Goal: Find specific page/section: Find specific page/section

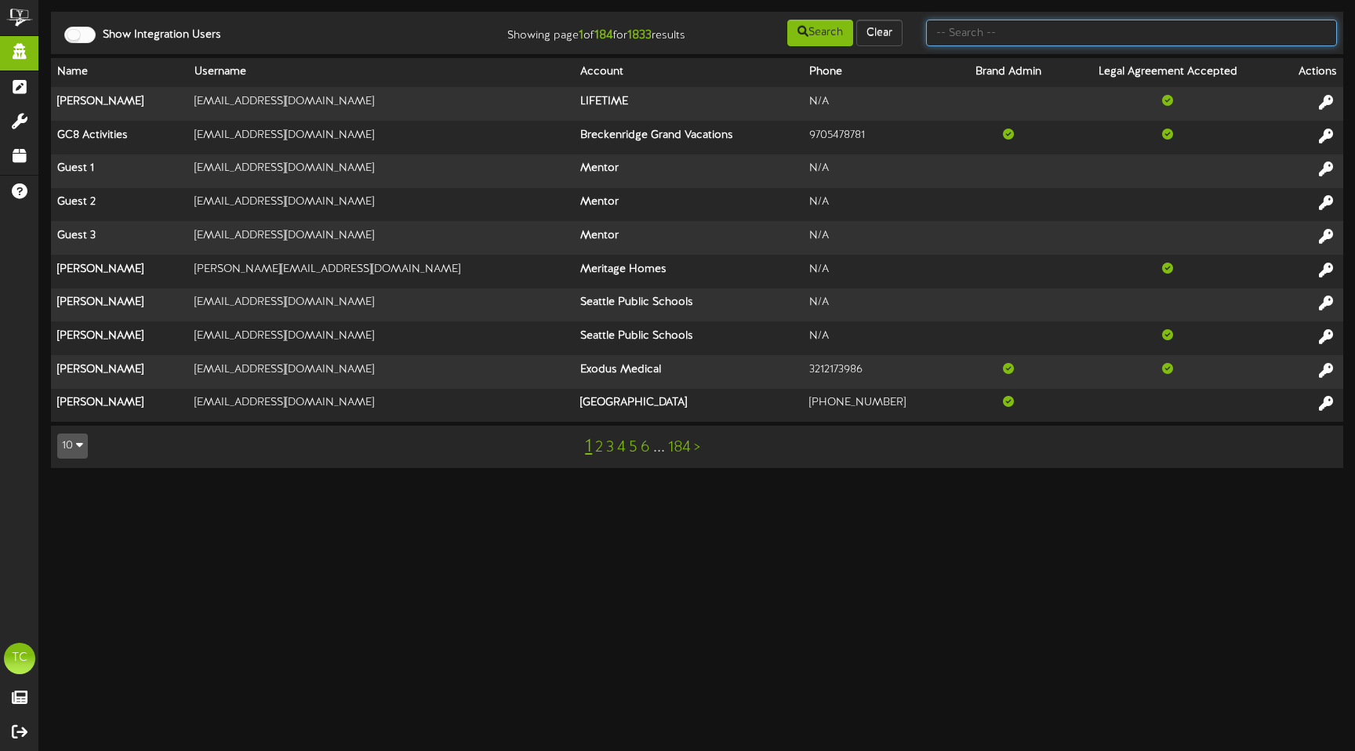
click at [1018, 38] on input "text" at bounding box center [1131, 33] width 411 height 27
type input "haynie"
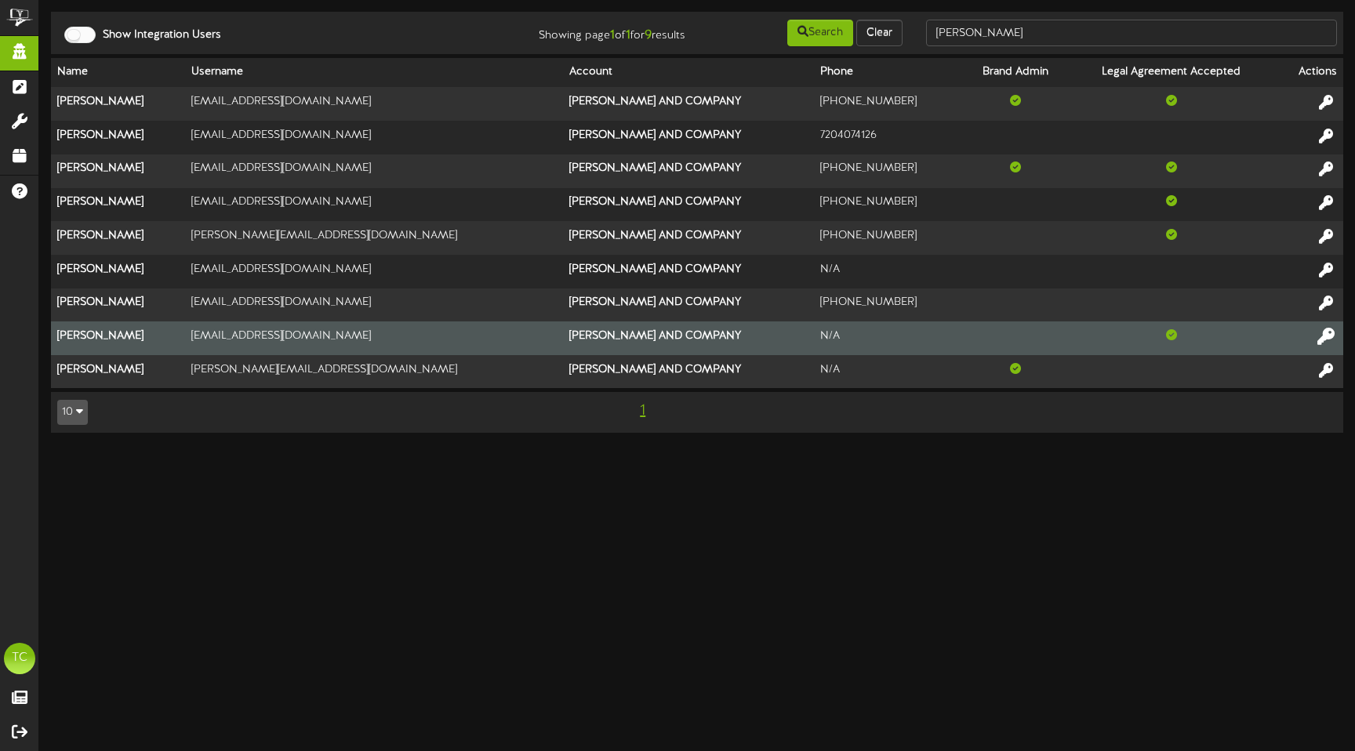
click at [1327, 332] on icon at bounding box center [1325, 336] width 17 height 17
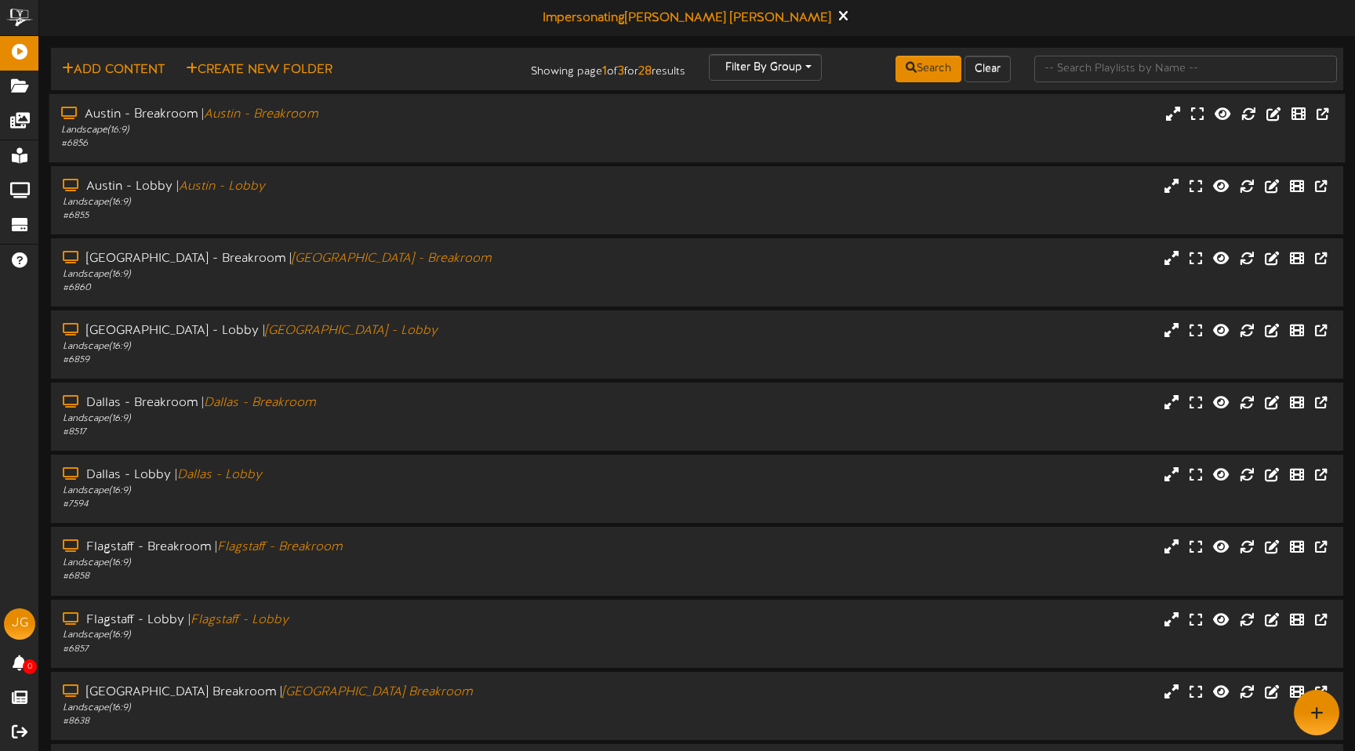
click at [467, 139] on div "# 6856" at bounding box center [319, 143] width 517 height 13
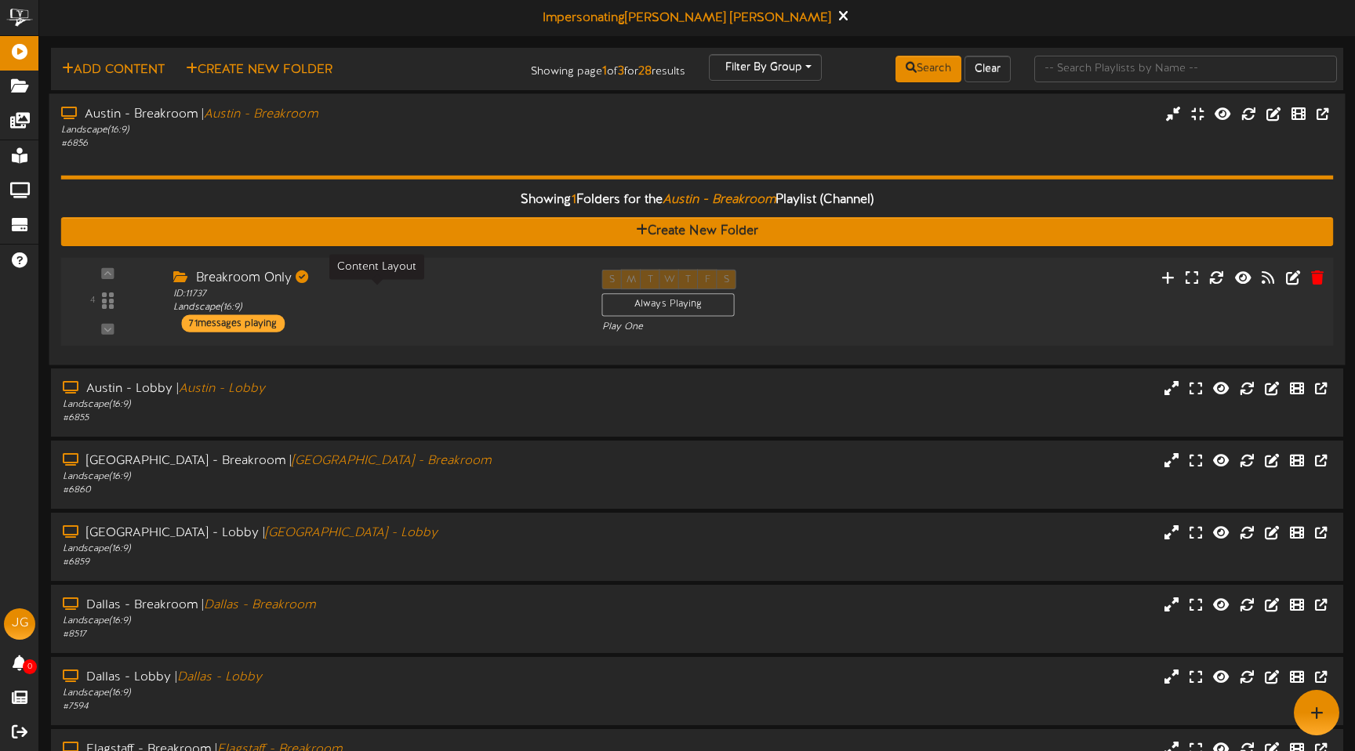
click at [370, 303] on div "ID: 11737 Landscape ( 16:9 )" at bounding box center [375, 300] width 405 height 27
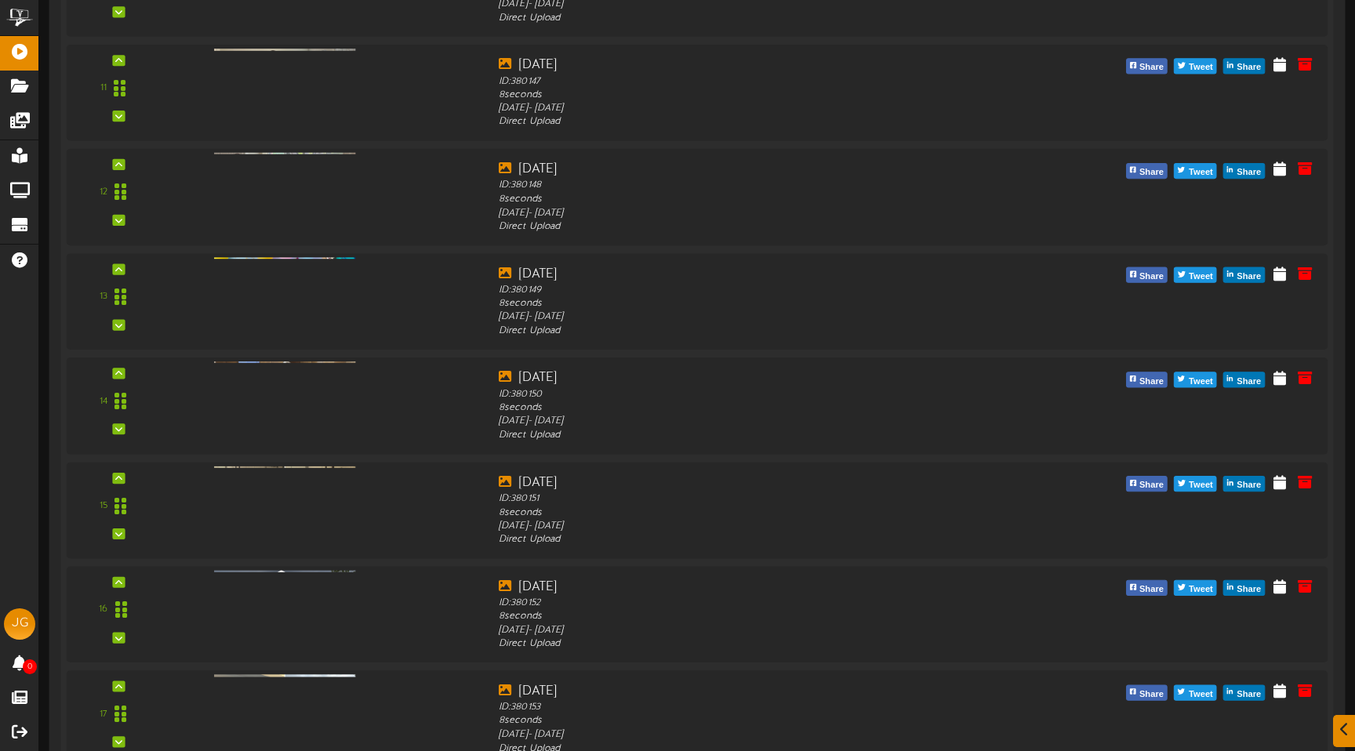
scroll to position [1404, 0]
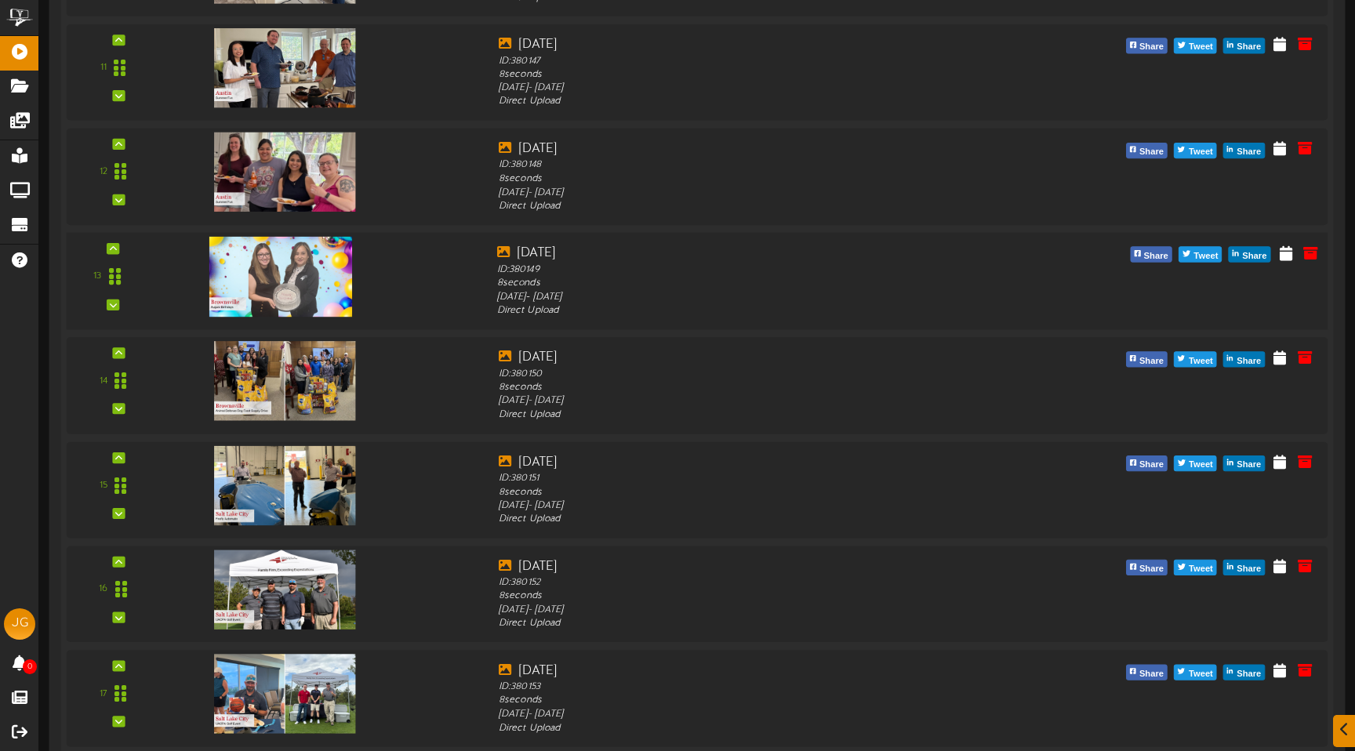
click at [307, 301] on img at bounding box center [280, 276] width 143 height 80
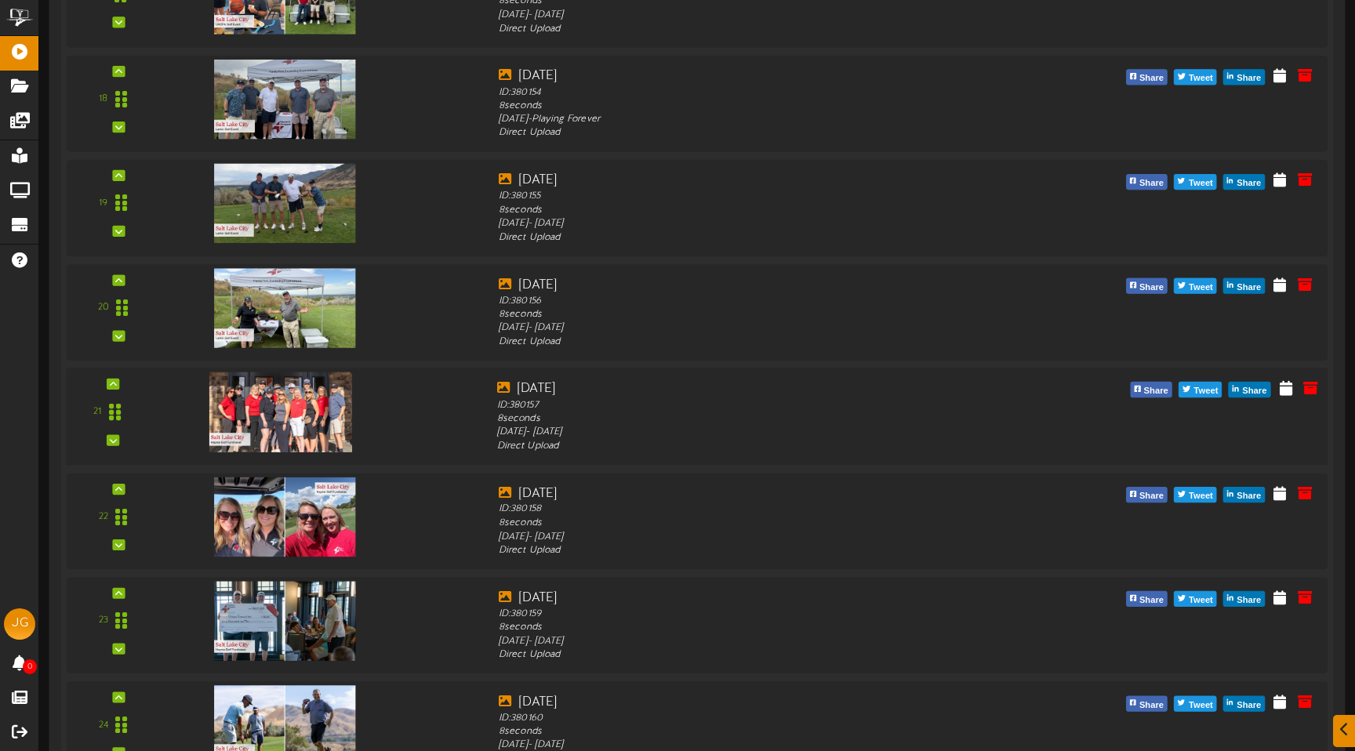
scroll to position [2107, 0]
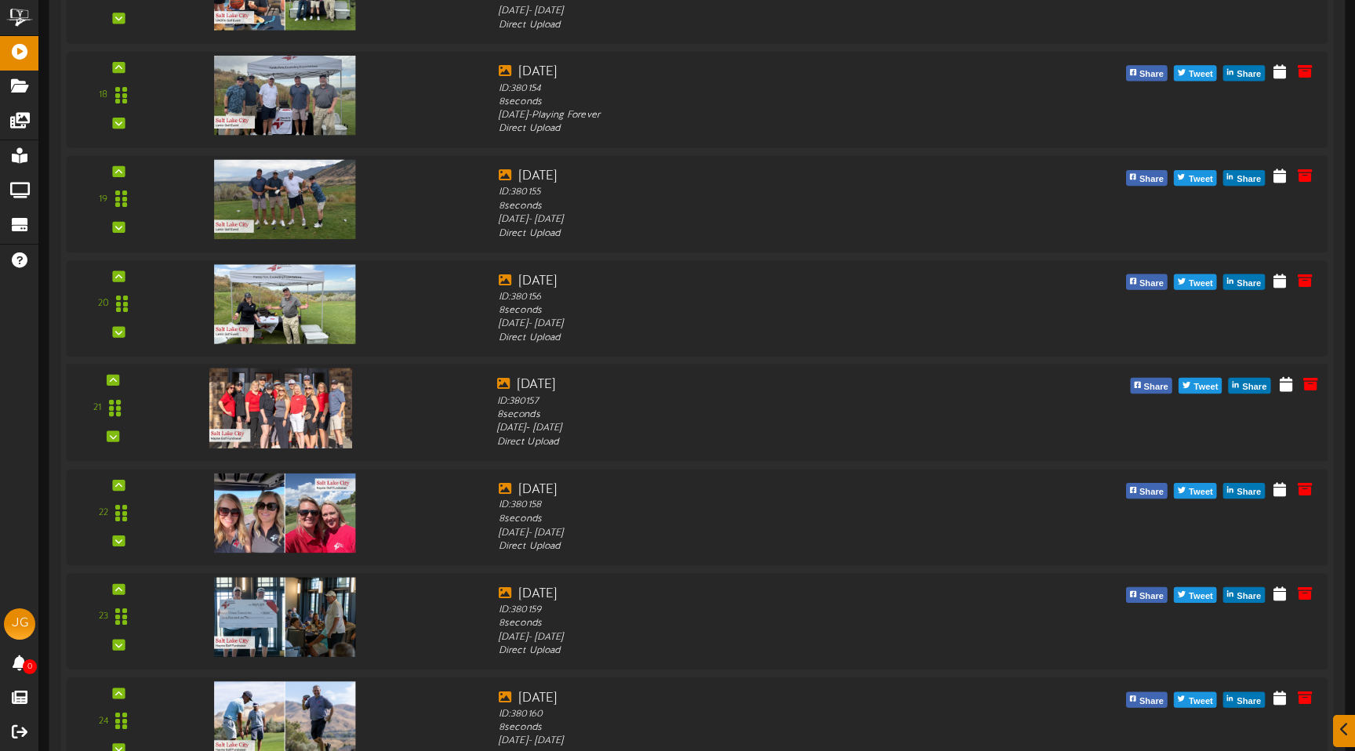
click at [315, 419] on img at bounding box center [280, 408] width 143 height 80
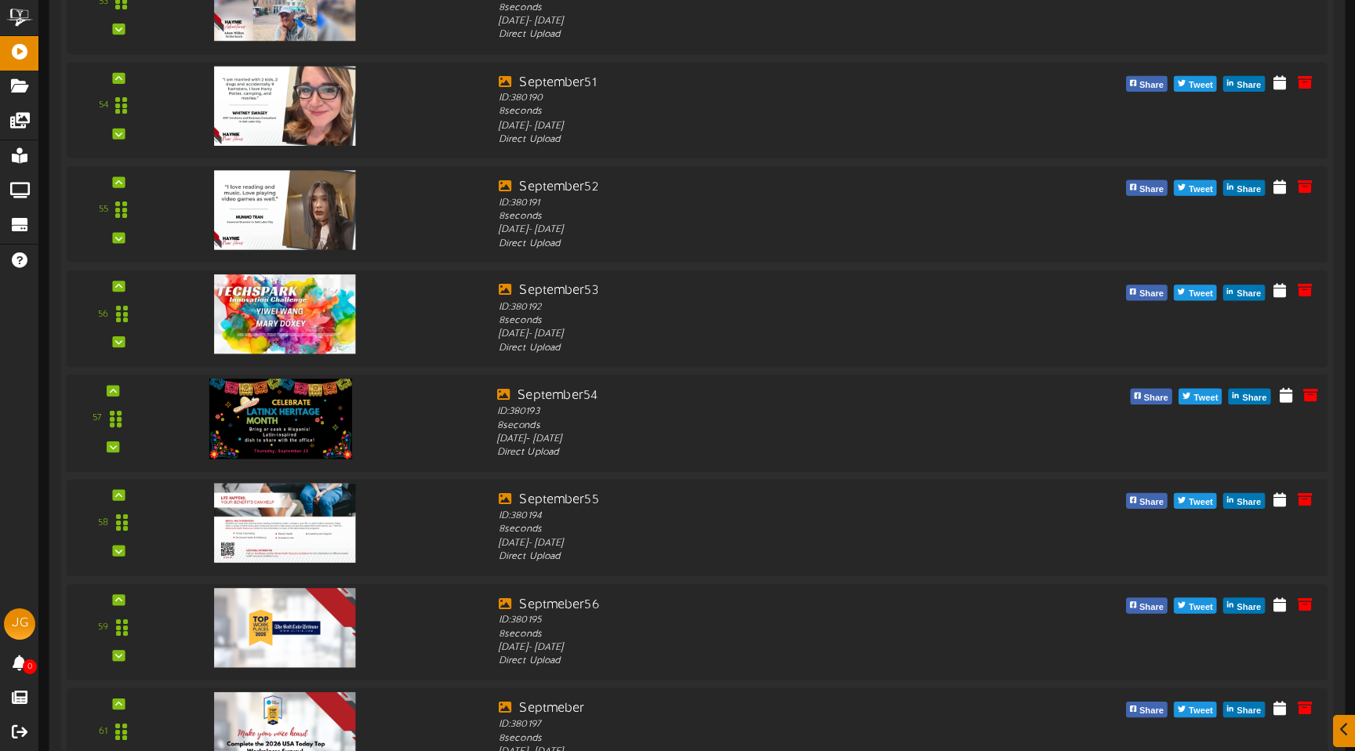
scroll to position [5857, 0]
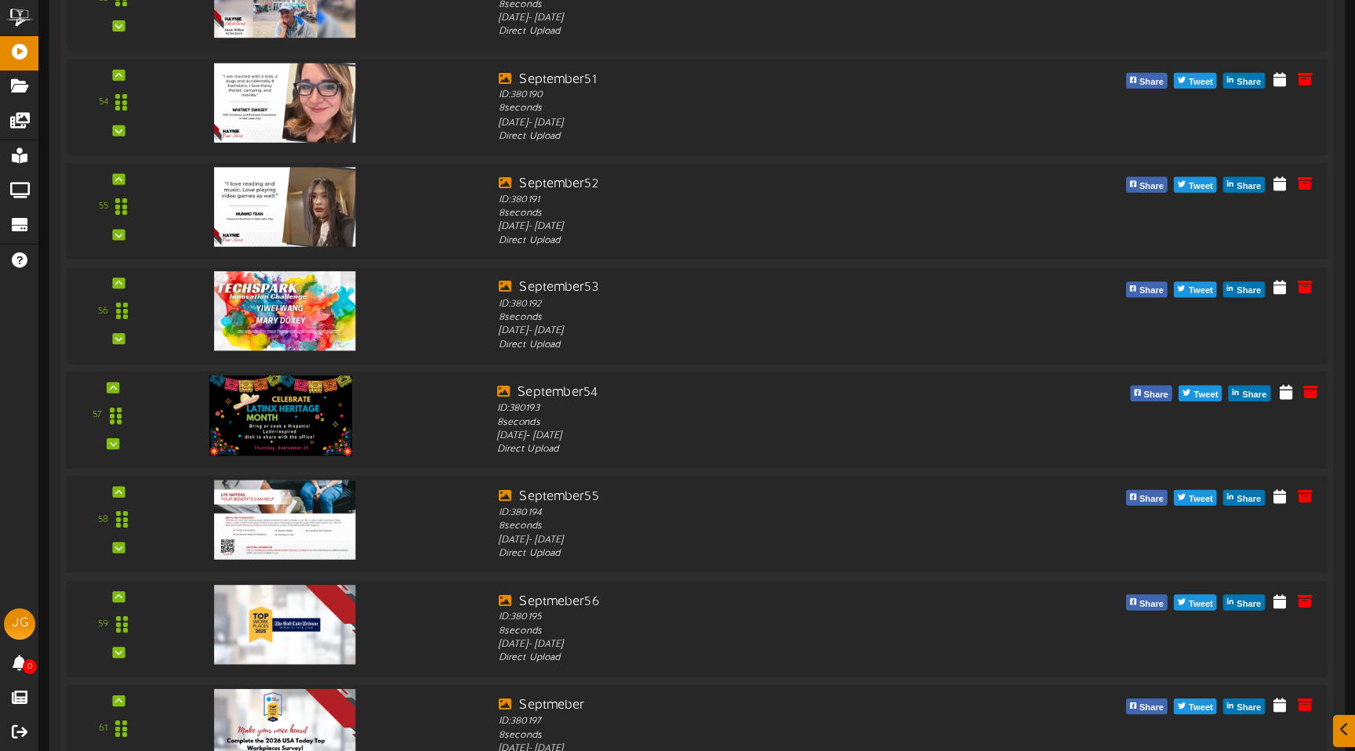
click at [307, 417] on img at bounding box center [280, 415] width 143 height 80
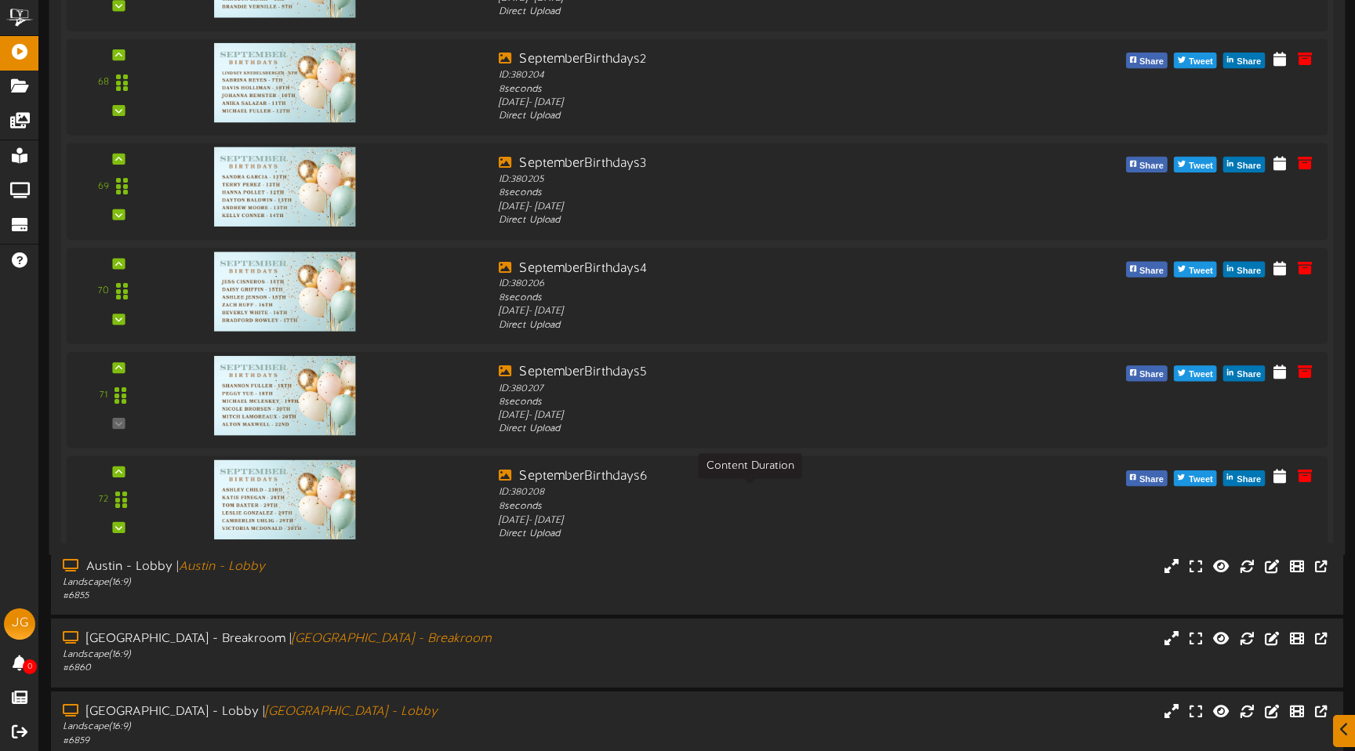
scroll to position [7559, 0]
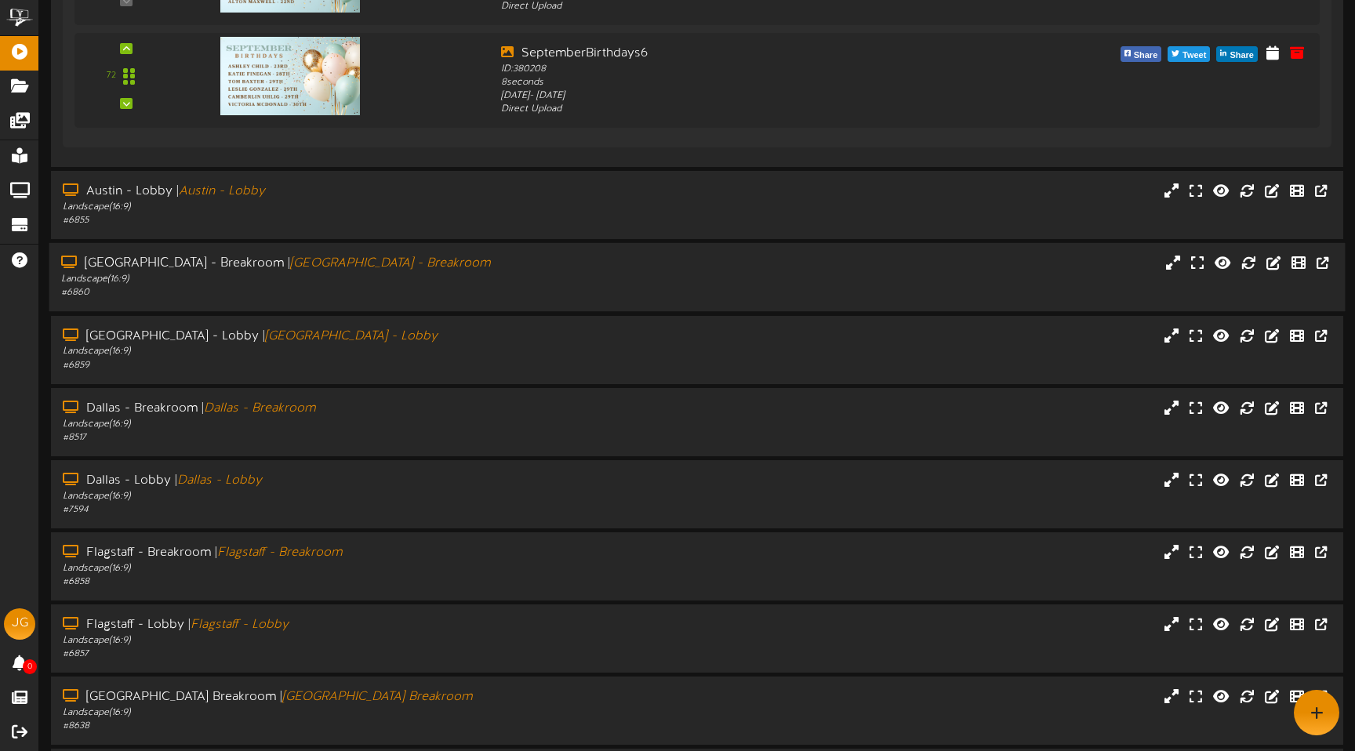
click at [471, 278] on div "Landscape ( 16:9 )" at bounding box center [319, 279] width 517 height 13
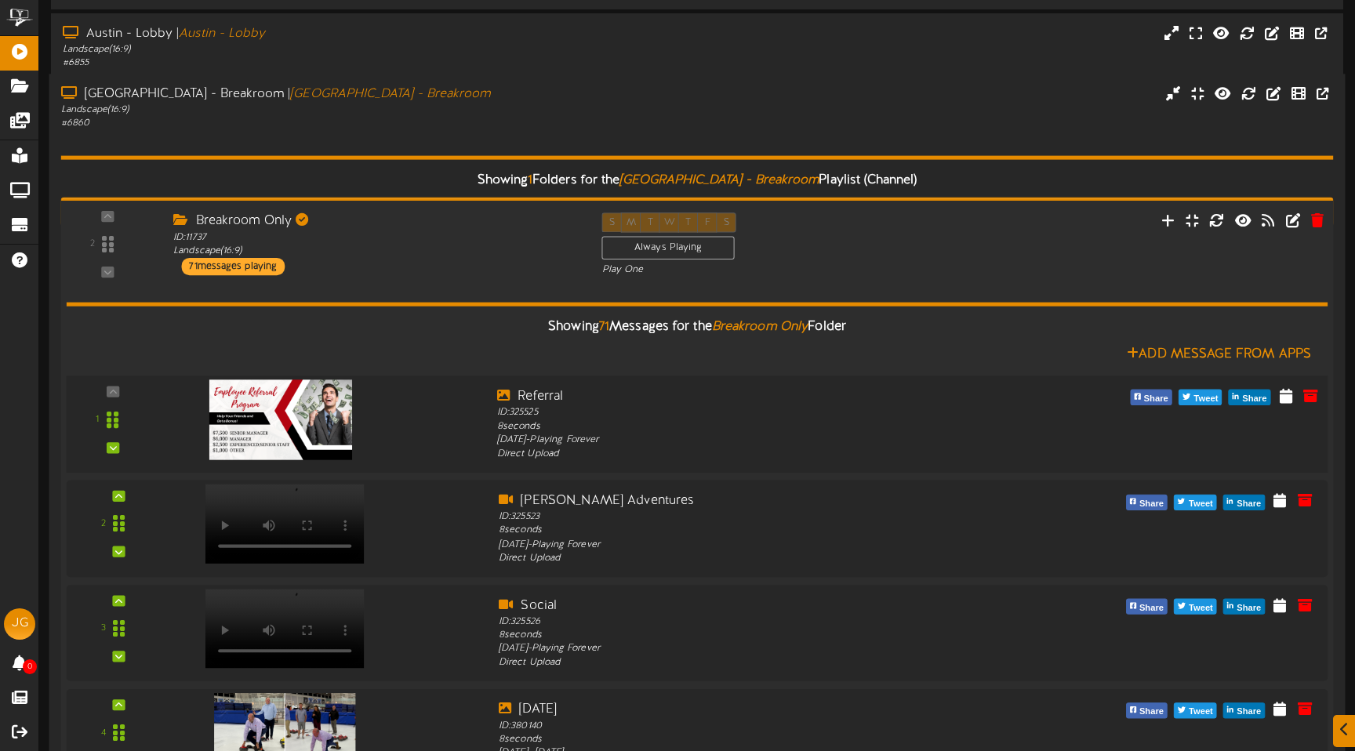
scroll to position [7768, 0]
click at [287, 426] on img at bounding box center [280, 419] width 143 height 80
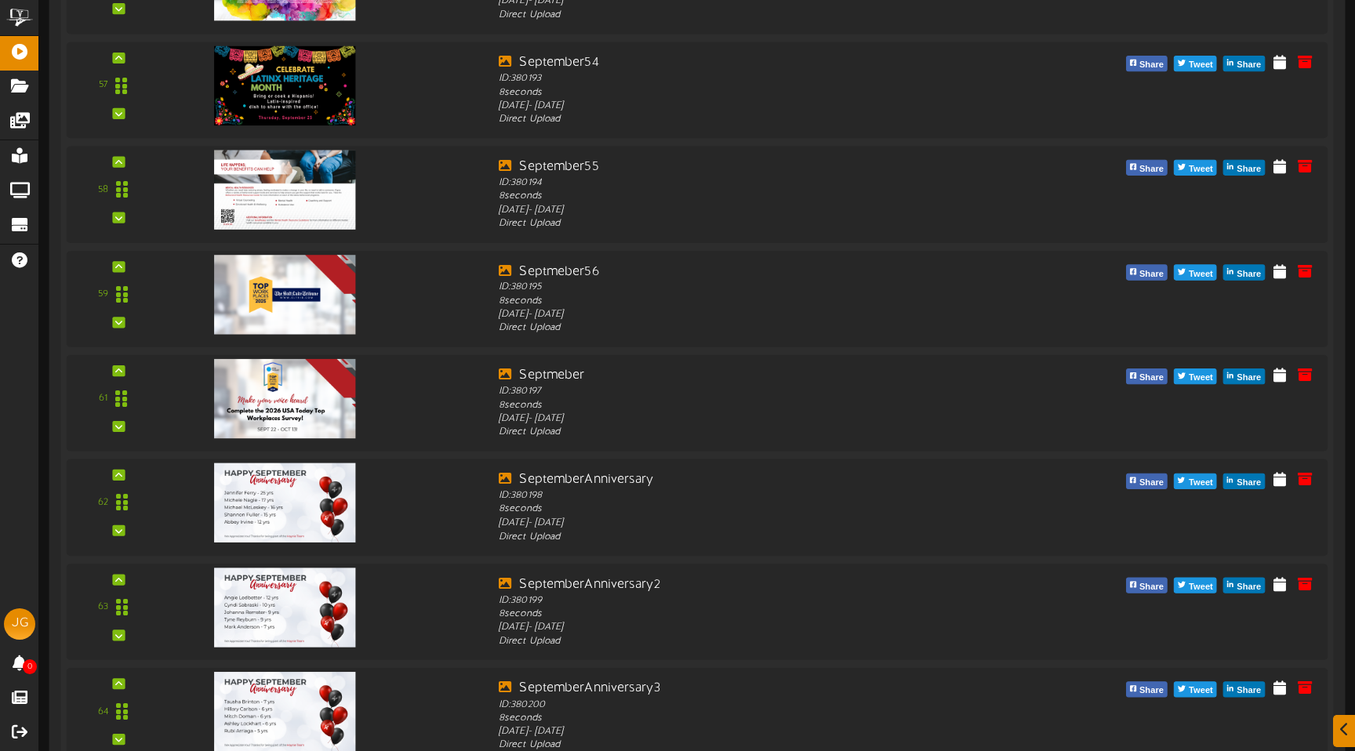
scroll to position [13952, 0]
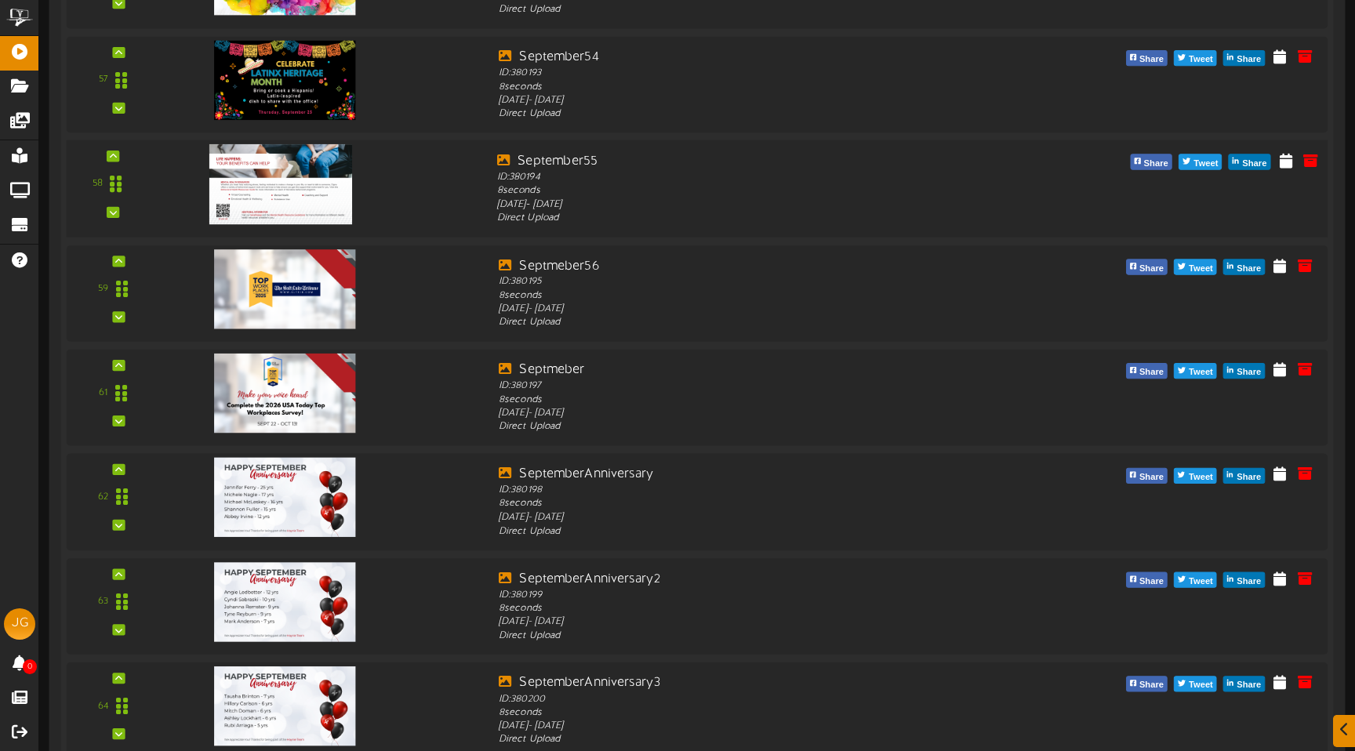
click at [286, 201] on img at bounding box center [280, 184] width 143 height 80
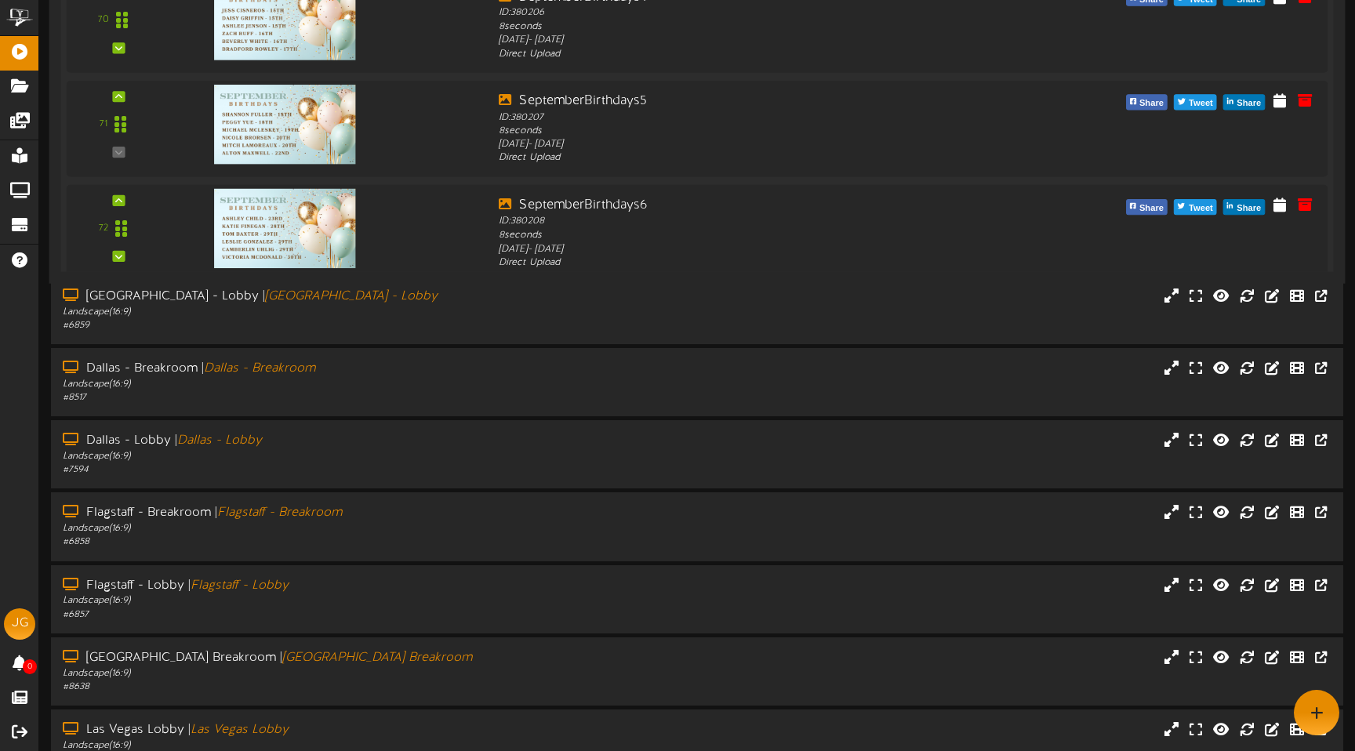
scroll to position [15257, 0]
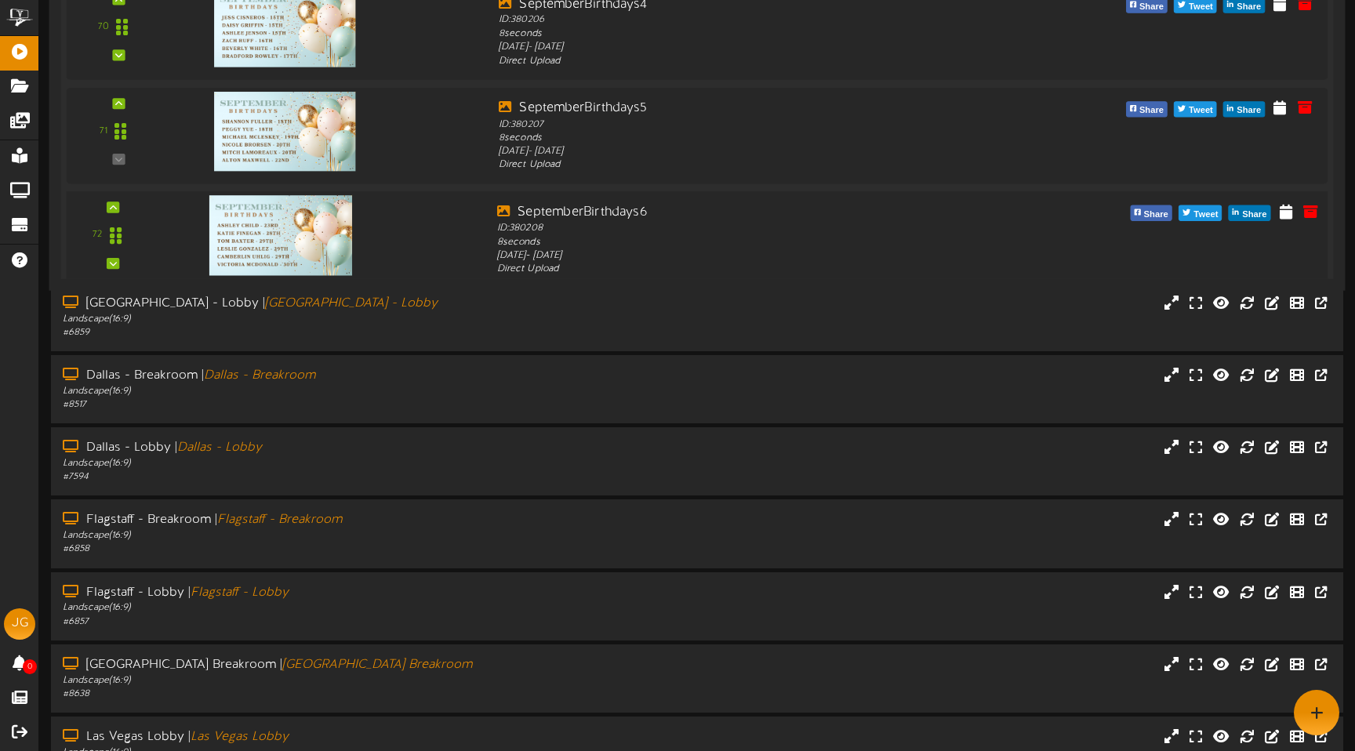
click at [313, 205] on img at bounding box center [280, 236] width 143 height 80
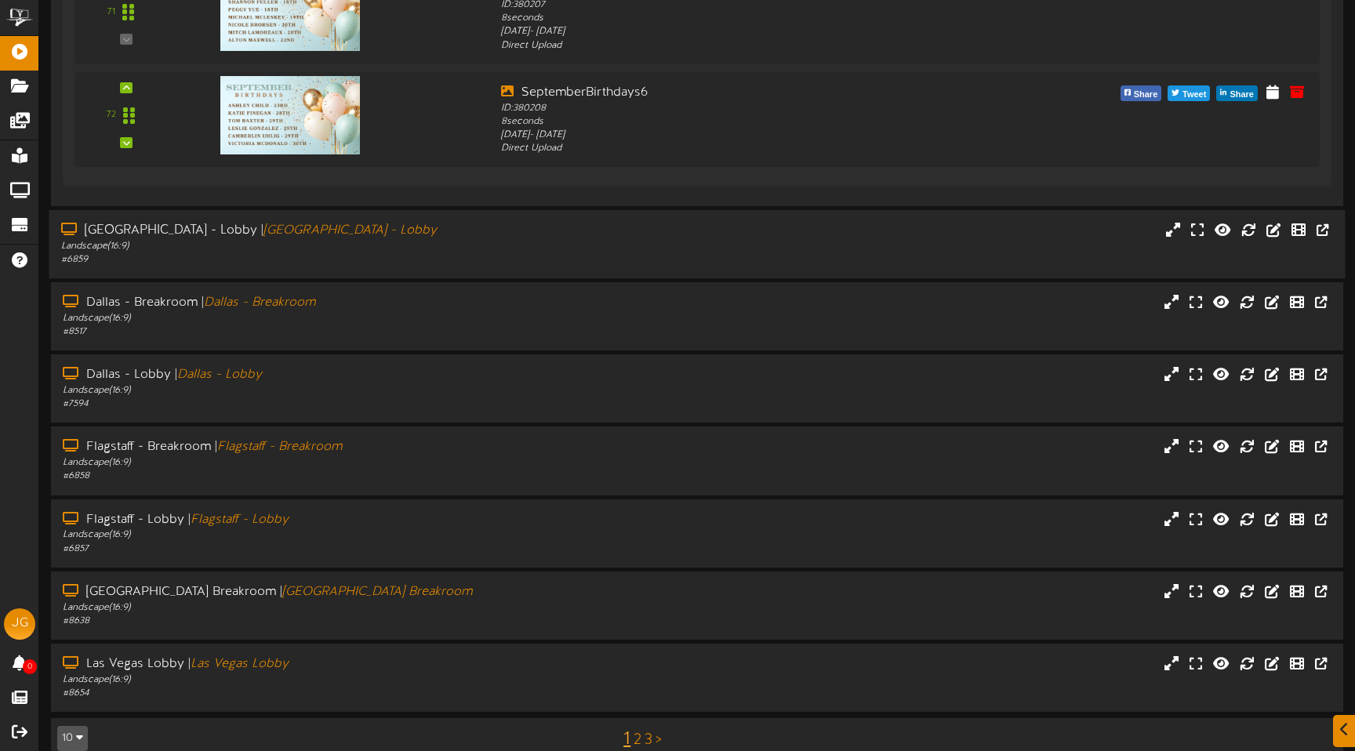
scroll to position [15331, 0]
click at [383, 447] on div "Flagstaff - Breakroom | Flagstaff - Breakroom" at bounding box center [319, 446] width 517 height 18
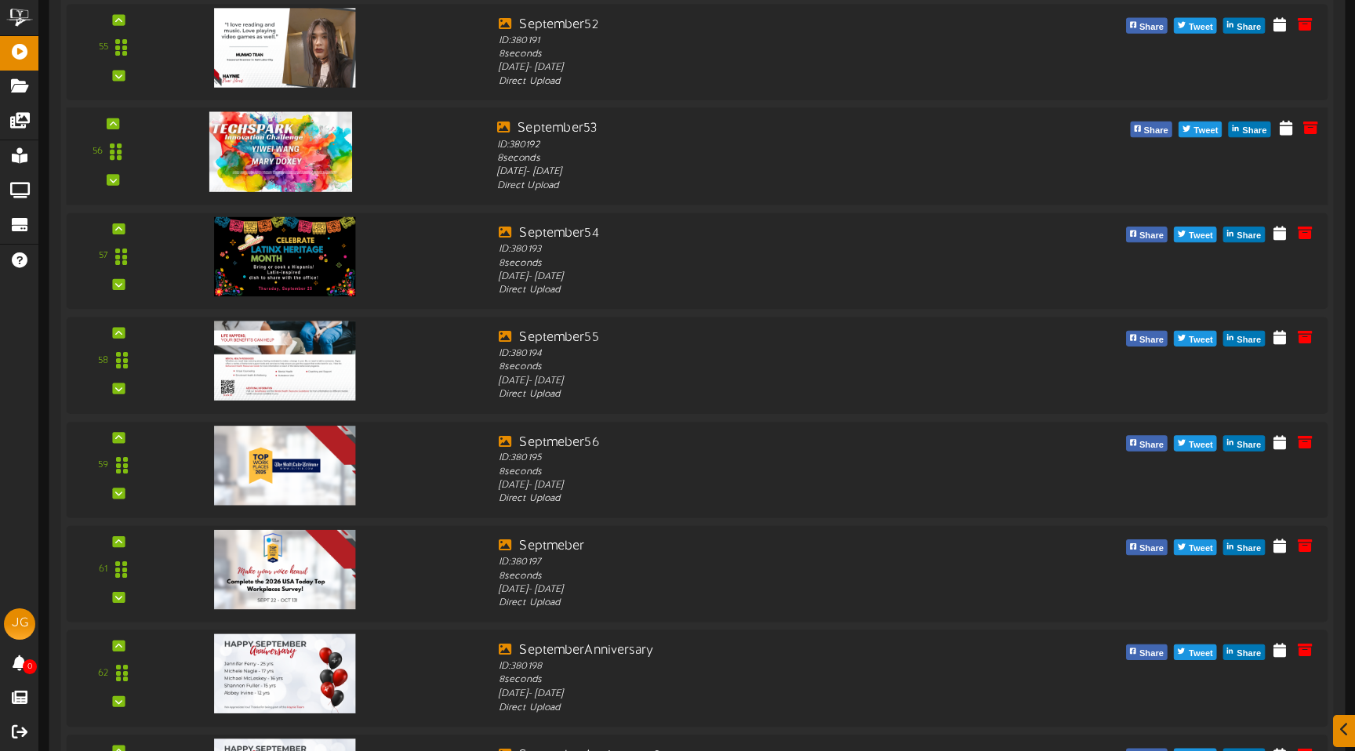
scroll to position [21689, 0]
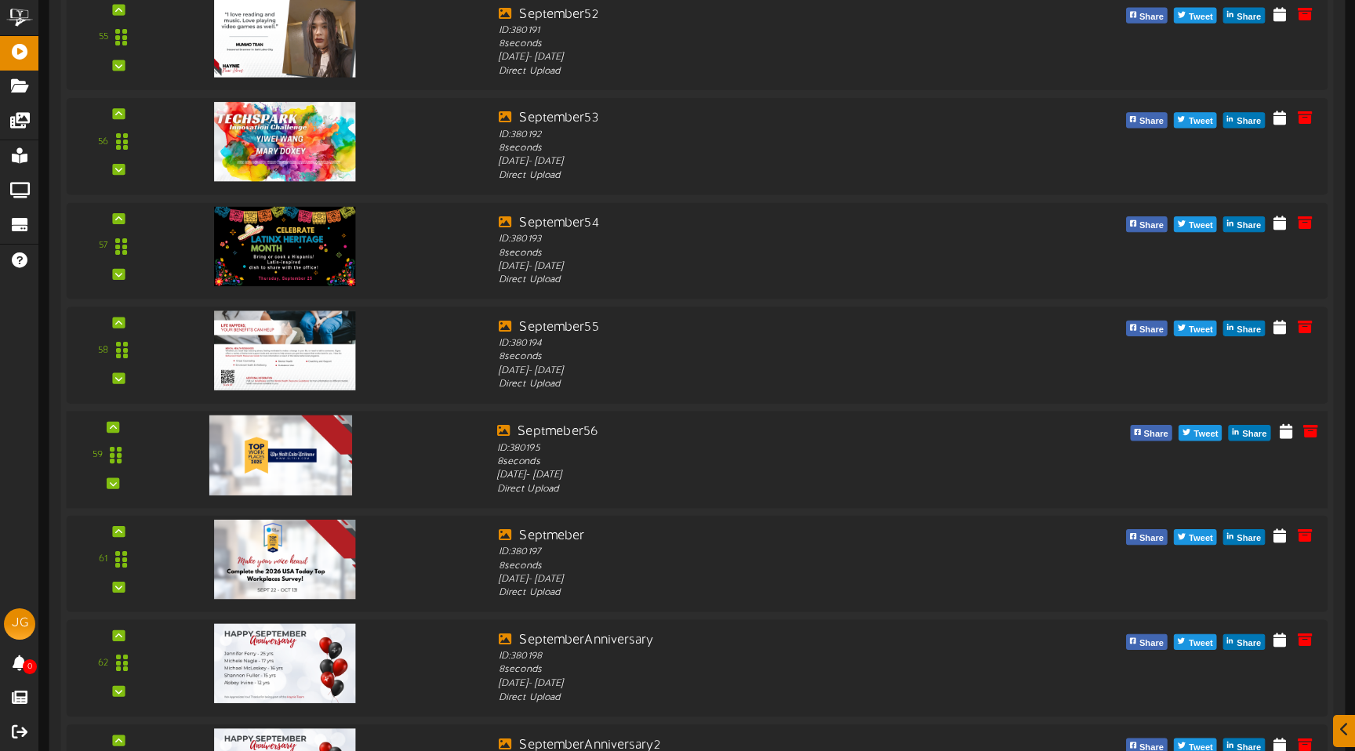
click at [329, 437] on img at bounding box center [280, 455] width 143 height 80
